Goal: Complete application form

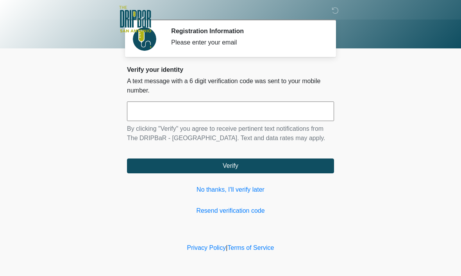
scroll to position [0, 0]
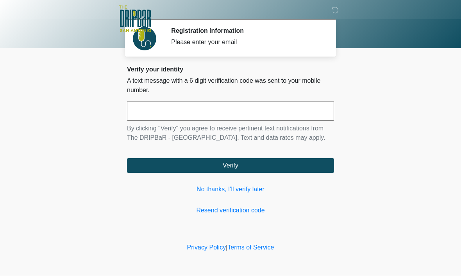
click at [269, 113] on input "text" at bounding box center [230, 112] width 207 height 20
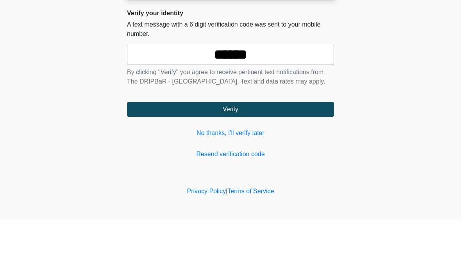
type input "******"
click at [231, 159] on button "Verify" at bounding box center [230, 166] width 207 height 15
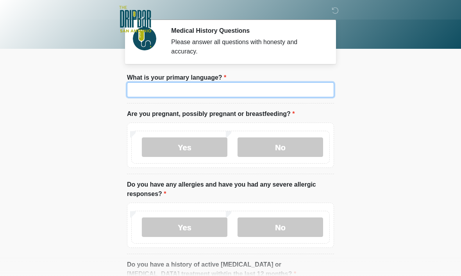
click at [289, 90] on input "What is your primary language?" at bounding box center [230, 89] width 207 height 15
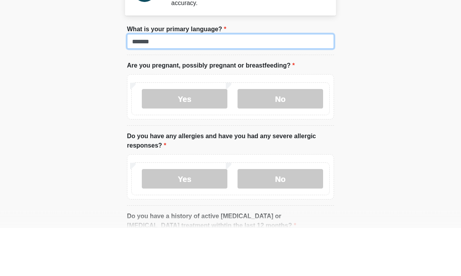
type input "*******"
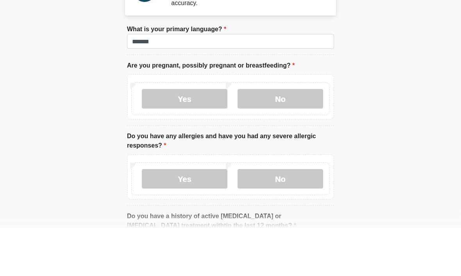
click at [282, 138] on label "No" at bounding box center [281, 148] width 86 height 20
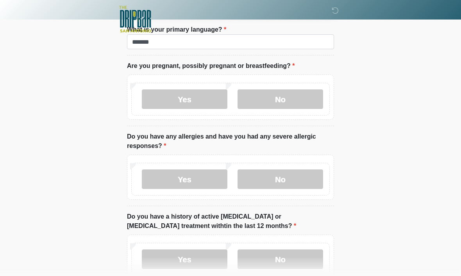
click at [200, 102] on label "Yes" at bounding box center [185, 100] width 86 height 20
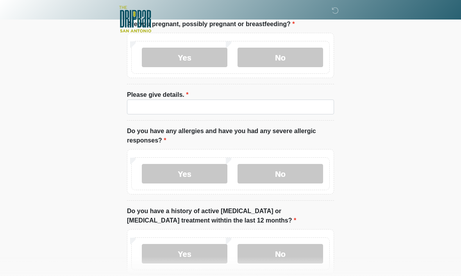
scroll to position [97, 0]
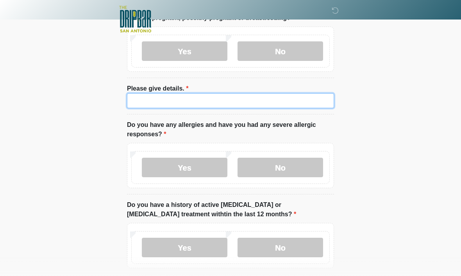
click at [292, 104] on input "Please give details." at bounding box center [230, 100] width 207 height 15
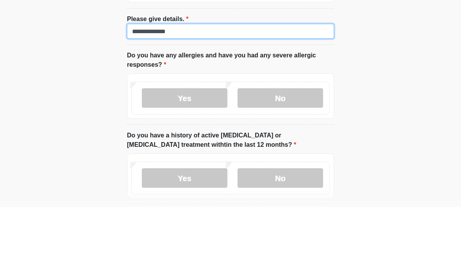
type input "**********"
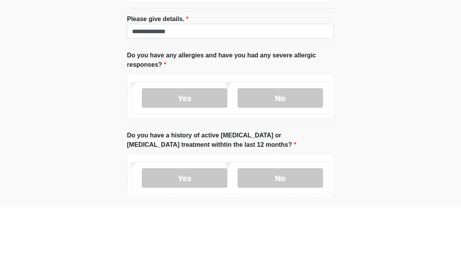
click at [303, 158] on label "No" at bounding box center [281, 168] width 86 height 20
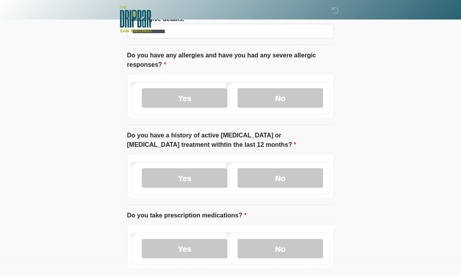
click at [301, 179] on label "No" at bounding box center [281, 178] width 86 height 20
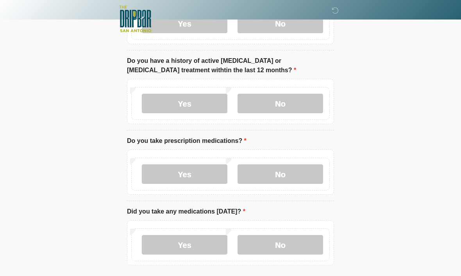
scroll to position [241, 0]
click at [296, 177] on label "No" at bounding box center [281, 175] width 86 height 20
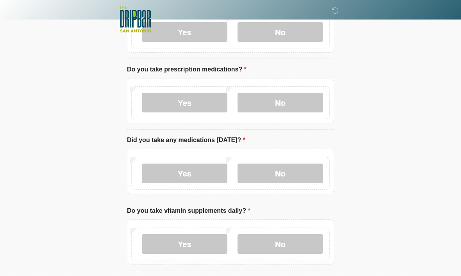
scroll to position [313, 0]
click at [302, 177] on label "No" at bounding box center [281, 173] width 86 height 20
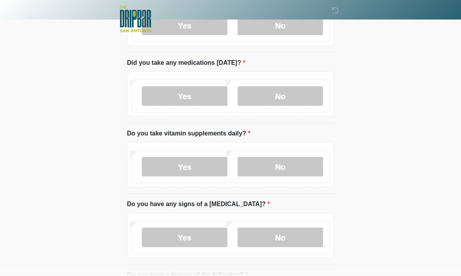
click at [296, 169] on label "No" at bounding box center [281, 168] width 86 height 20
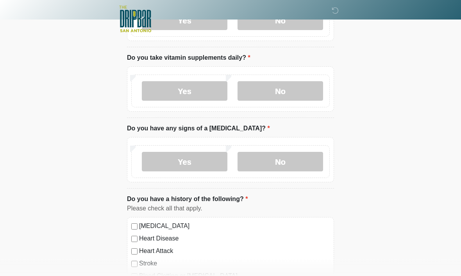
scroll to position [466, 0]
click at [304, 159] on label "No" at bounding box center [281, 162] width 86 height 20
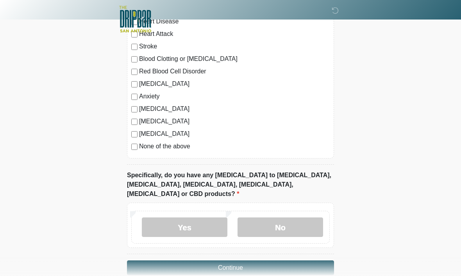
scroll to position [687, 0]
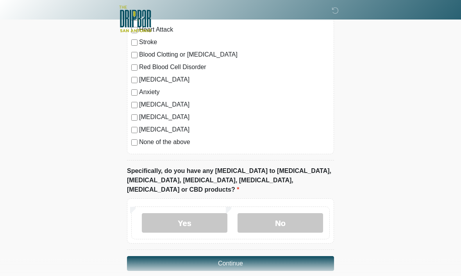
click at [301, 218] on label "No" at bounding box center [281, 224] width 86 height 20
click at [283, 257] on button "Continue" at bounding box center [230, 264] width 207 height 15
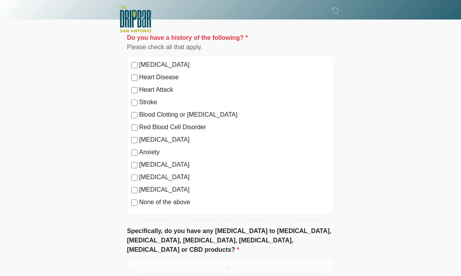
click at [142, 201] on label "None of the above" at bounding box center [234, 202] width 191 height 9
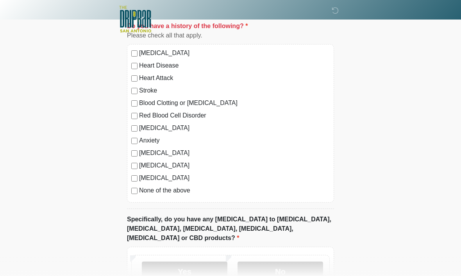
scroll to position [687, 0]
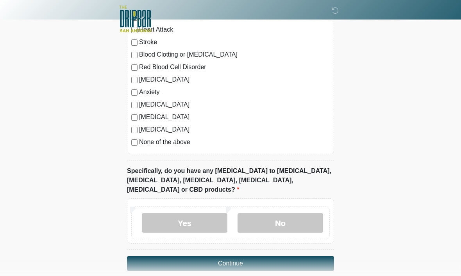
click at [301, 217] on label "No" at bounding box center [281, 224] width 86 height 20
click at [288, 257] on button "Continue" at bounding box center [230, 264] width 207 height 15
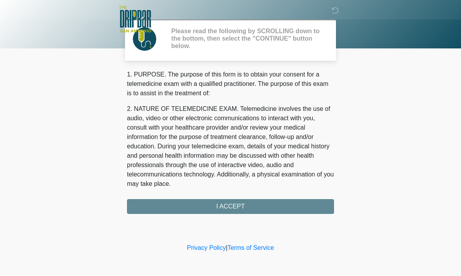
scroll to position [0, 0]
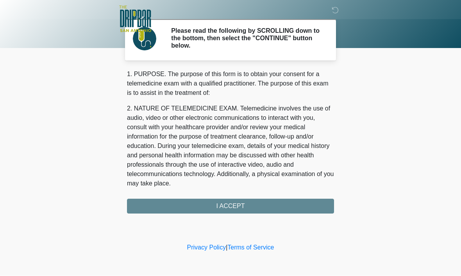
click at [290, 208] on div "1. PURPOSE. The purpose of this form is to obtain your consent for a telemedici…" at bounding box center [230, 142] width 207 height 144
click at [263, 208] on div "1. PURPOSE. The purpose of this form is to obtain your consent for a telemedici…" at bounding box center [230, 142] width 207 height 144
click at [237, 213] on div "1. PURPOSE. The purpose of this form is to obtain your consent for a telemedici…" at bounding box center [230, 142] width 207 height 144
click at [247, 210] on div "1. PURPOSE. The purpose of this form is to obtain your consent for a telemedici…" at bounding box center [230, 142] width 207 height 144
click at [252, 205] on div "1. PURPOSE. The purpose of this form is to obtain your consent for a telemedici…" at bounding box center [230, 142] width 207 height 144
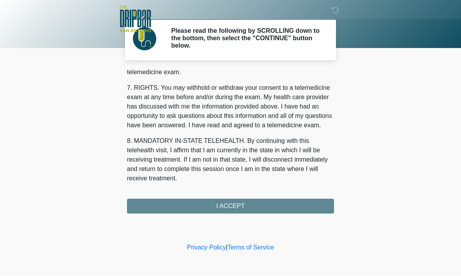
click at [257, 210] on div "1. PURPOSE. The purpose of this form is to obtain your consent for a telemedici…" at bounding box center [230, 142] width 207 height 144
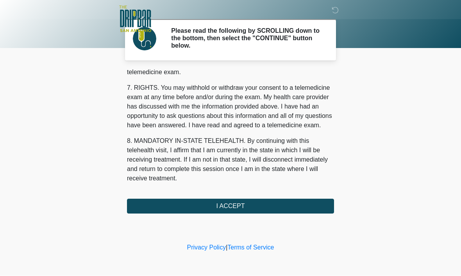
click at [257, 210] on button "I ACCEPT" at bounding box center [230, 206] width 207 height 15
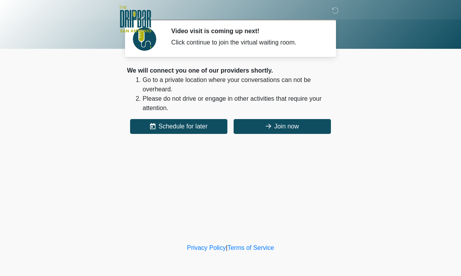
click at [304, 131] on button "Join now" at bounding box center [282, 126] width 97 height 15
